Goal: Download file/media

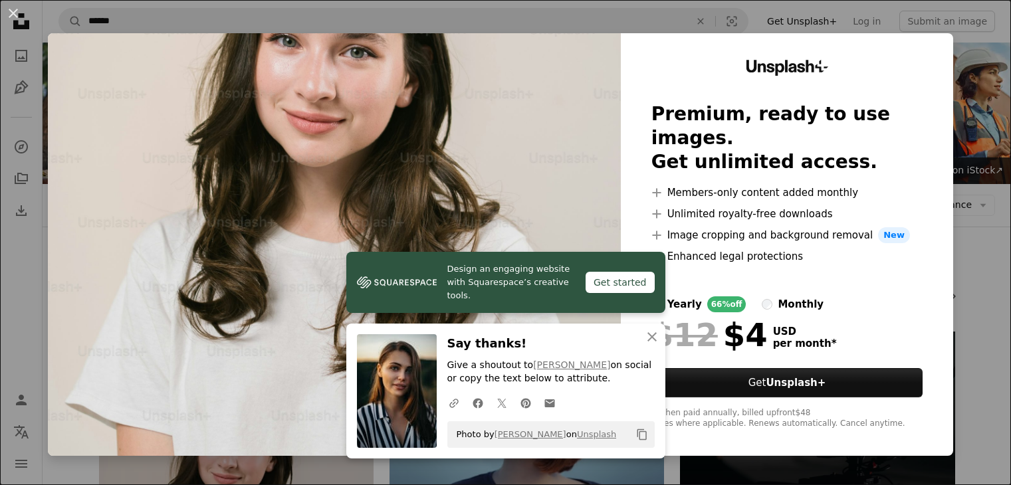
scroll to position [415, 0]
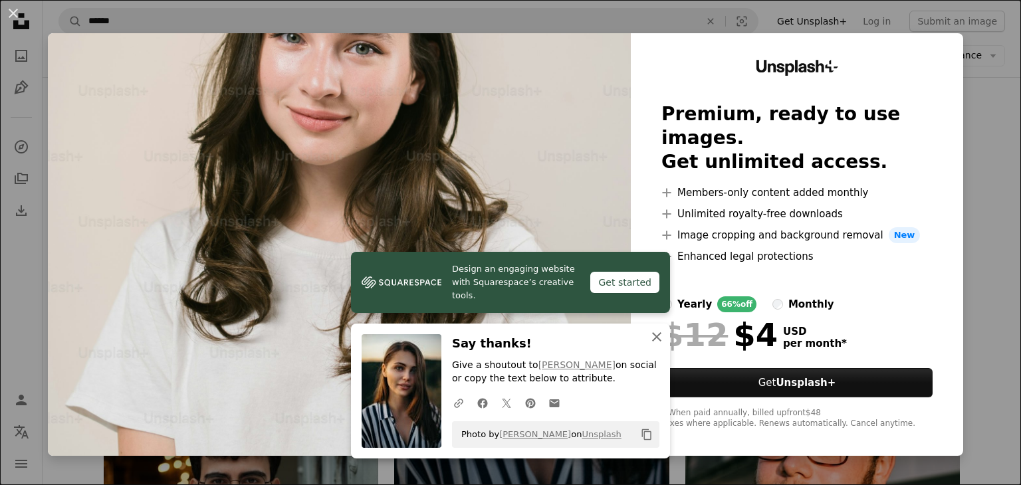
click at [648, 338] on icon "An X shape" at bounding box center [656, 337] width 16 height 16
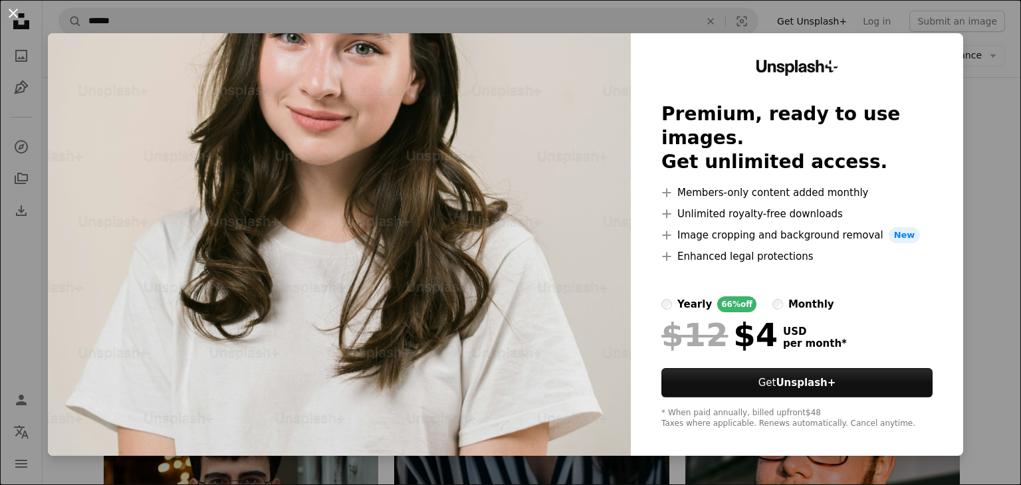
click at [11, 11] on button "An X shape" at bounding box center [13, 13] width 16 height 16
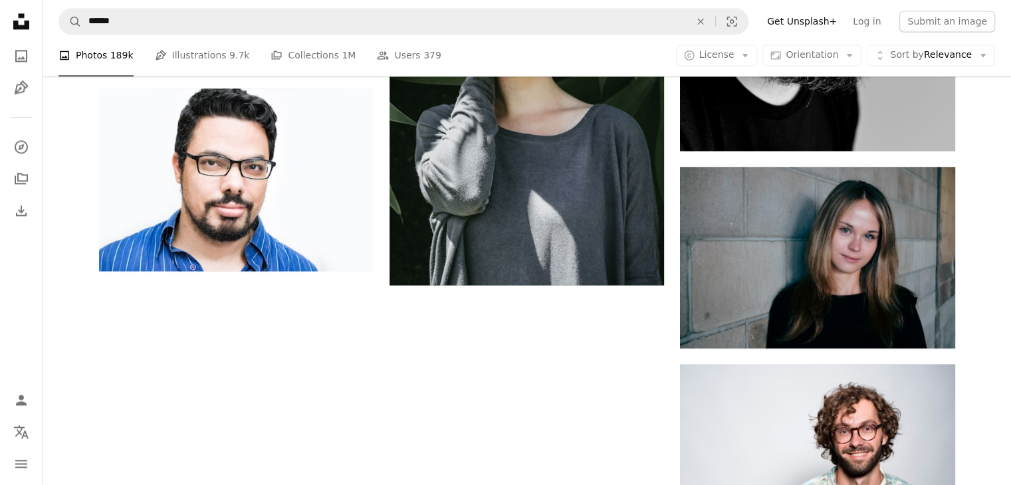
scroll to position [2141, 0]
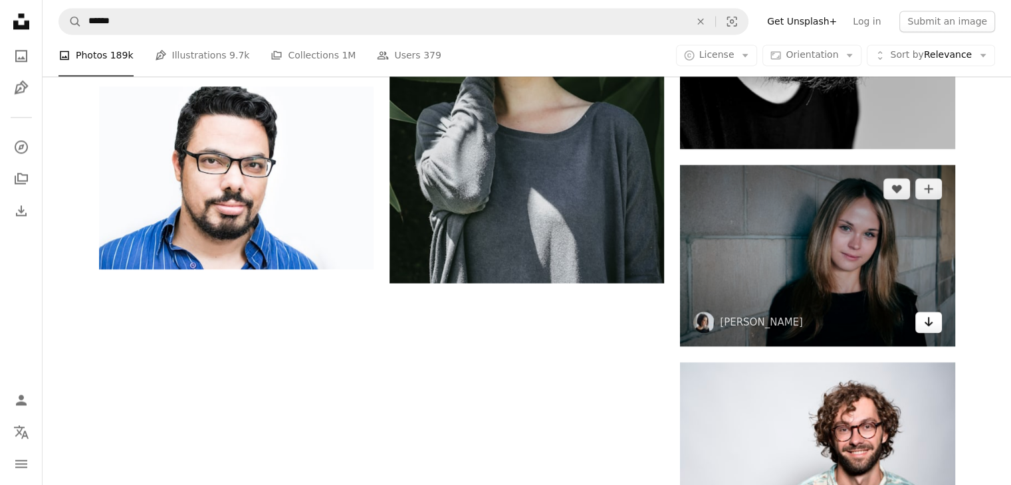
click at [928, 327] on icon "Arrow pointing down" at bounding box center [928, 322] width 11 height 16
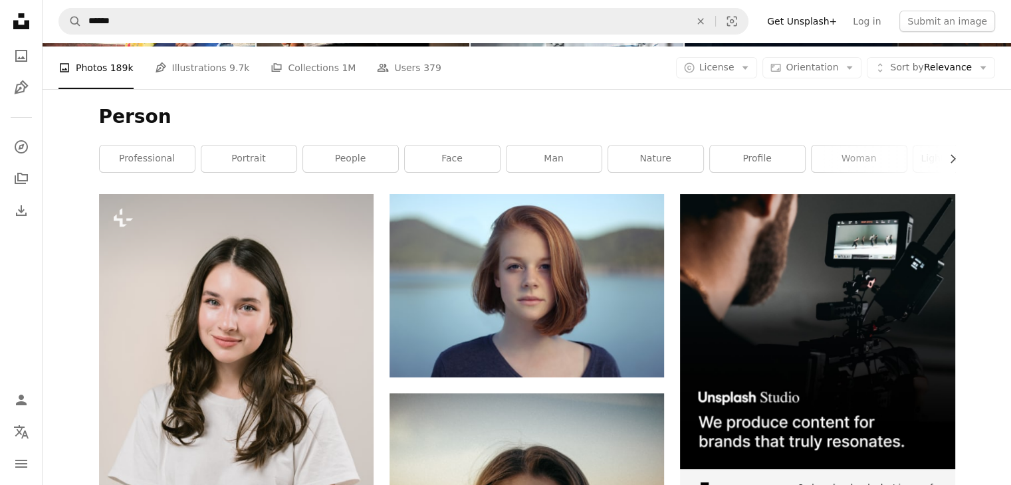
scroll to position [0, 0]
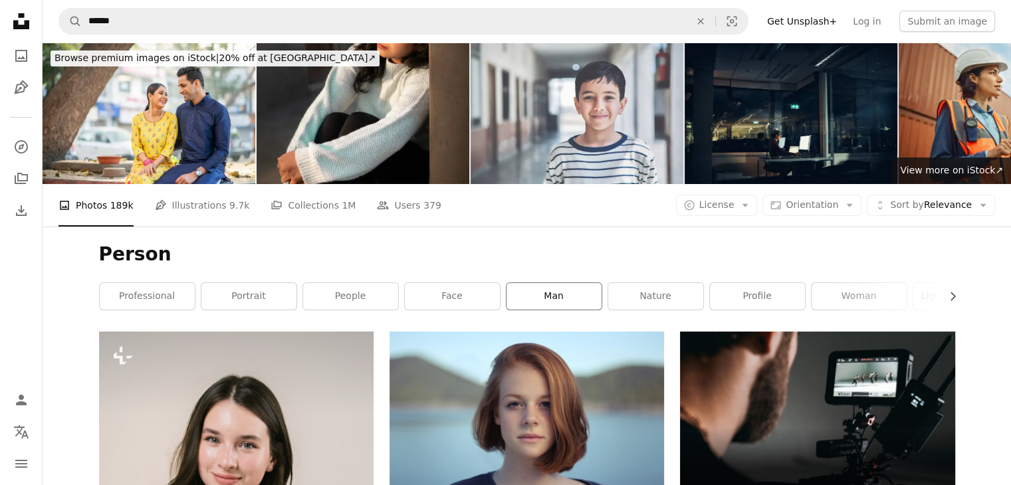
click at [547, 308] on link "man" at bounding box center [553, 296] width 95 height 27
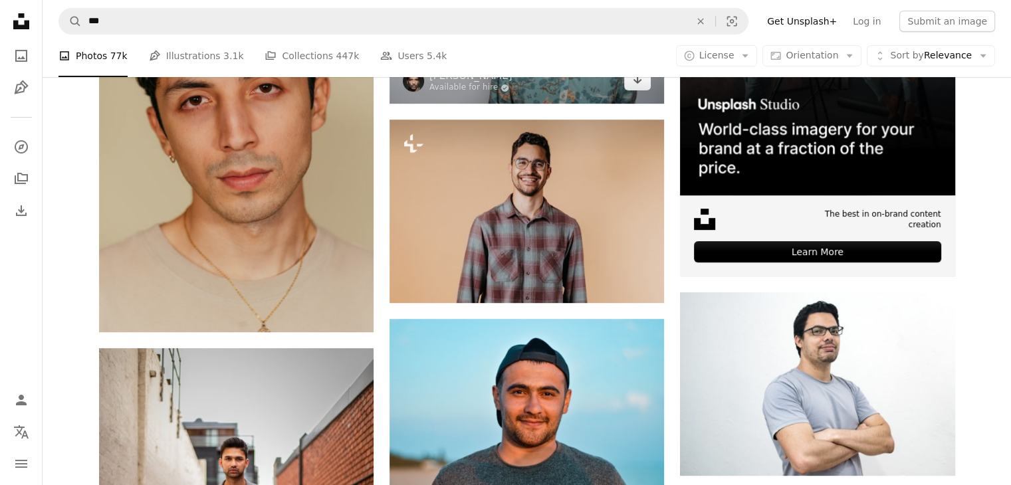
scroll to position [419, 0]
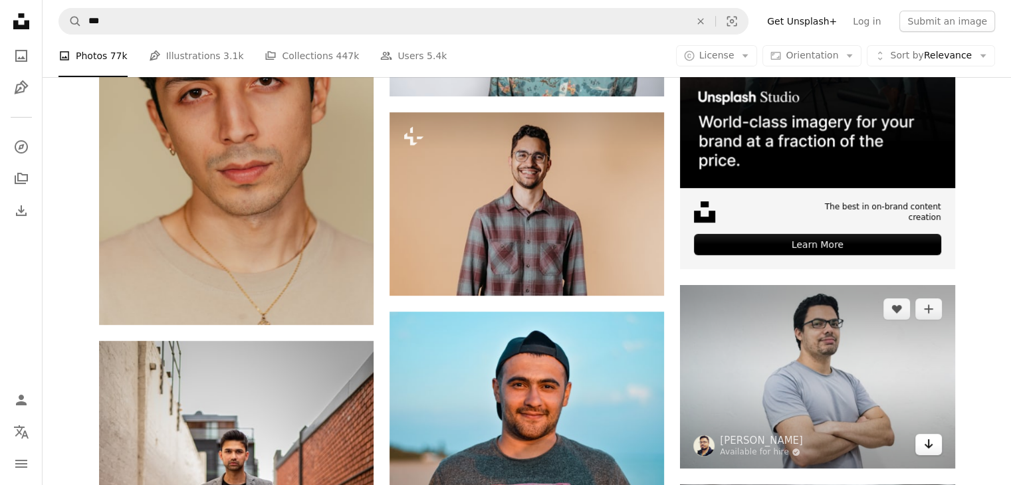
click at [931, 444] on icon "Arrow pointing down" at bounding box center [928, 444] width 11 height 16
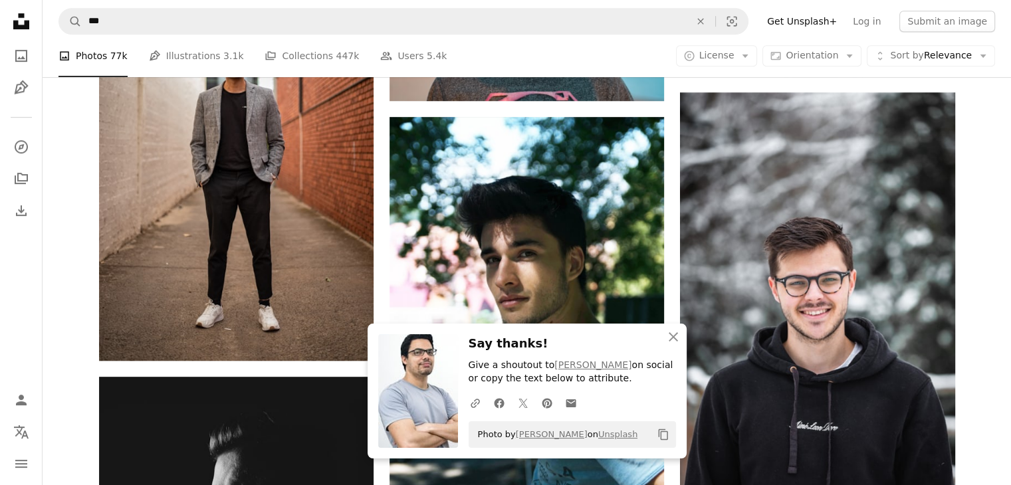
scroll to position [816, 0]
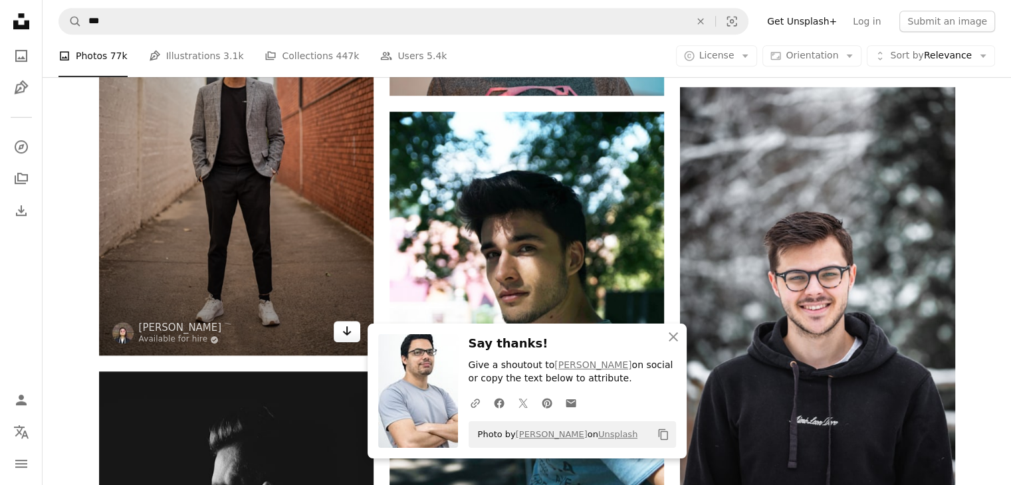
click at [348, 326] on icon "Arrow pointing down" at bounding box center [346, 331] width 11 height 16
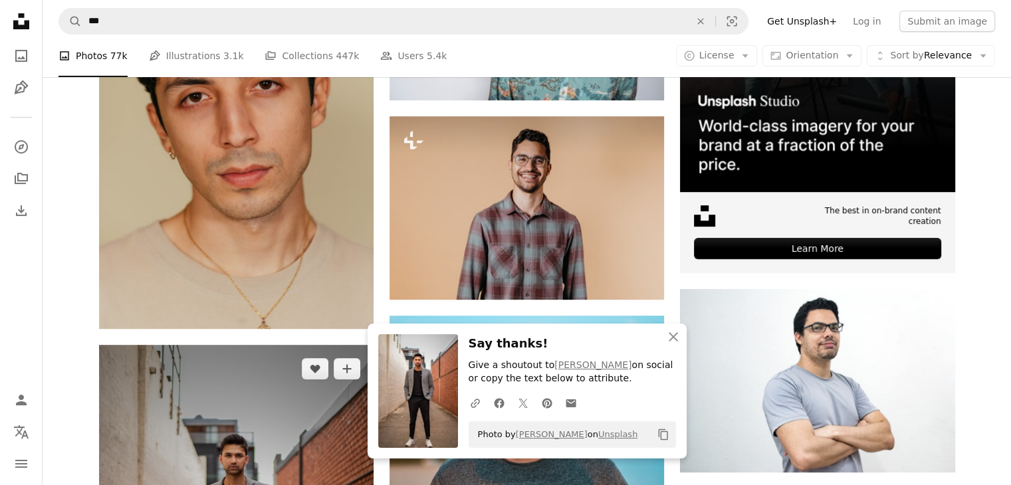
scroll to position [0, 0]
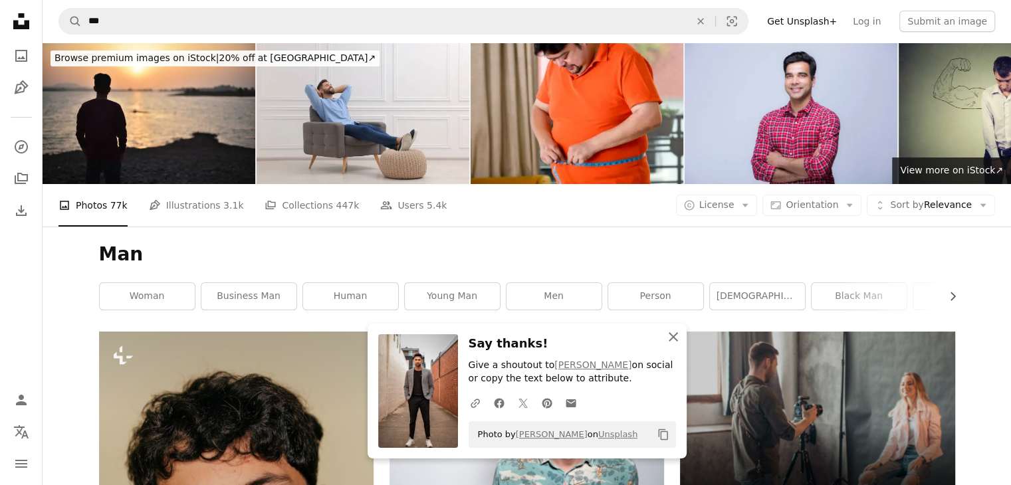
click at [669, 330] on icon "An X shape" at bounding box center [673, 337] width 16 height 16
